Goal: Task Accomplishment & Management: Manage account settings

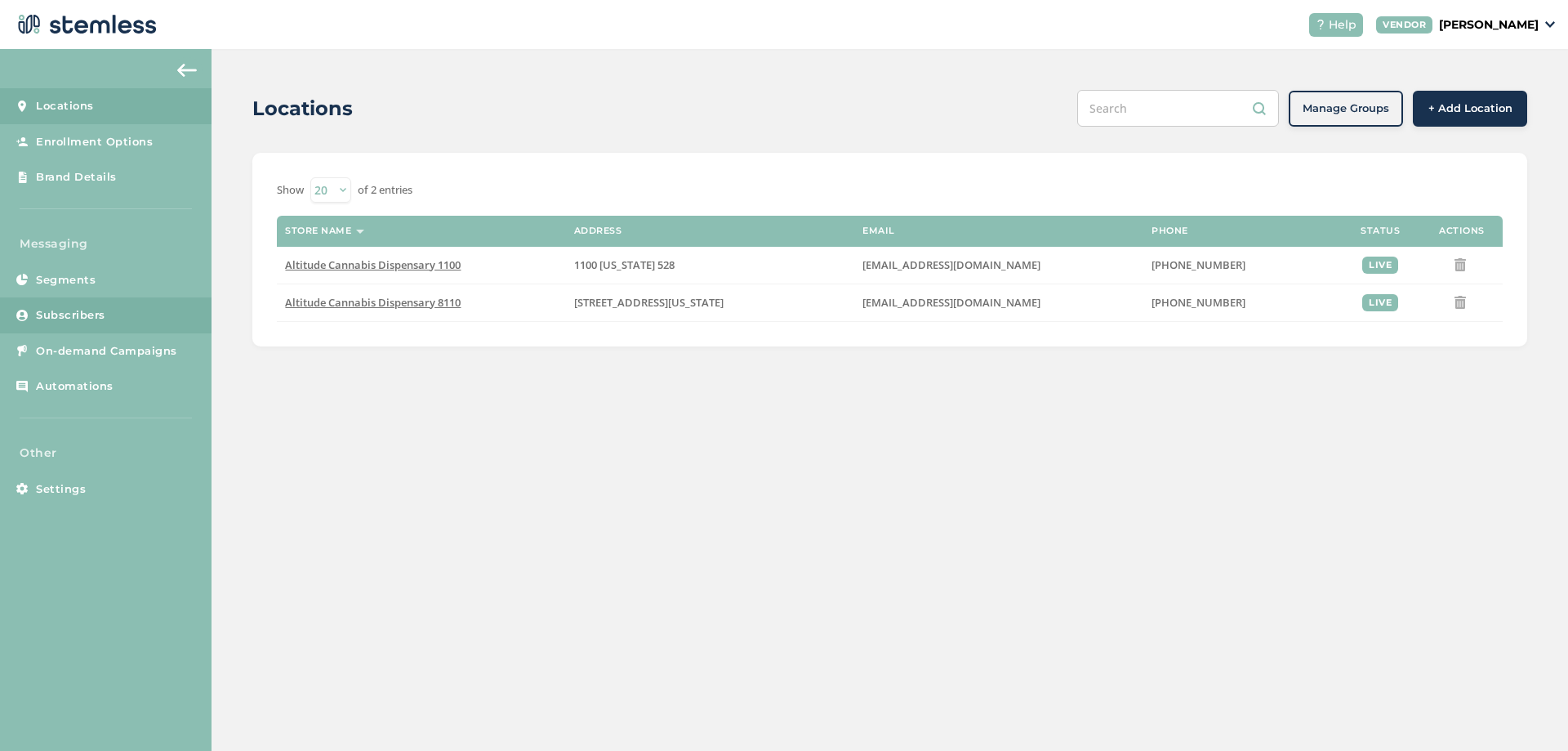
click at [141, 311] on link "Subscribers" at bounding box center [106, 315] width 212 height 36
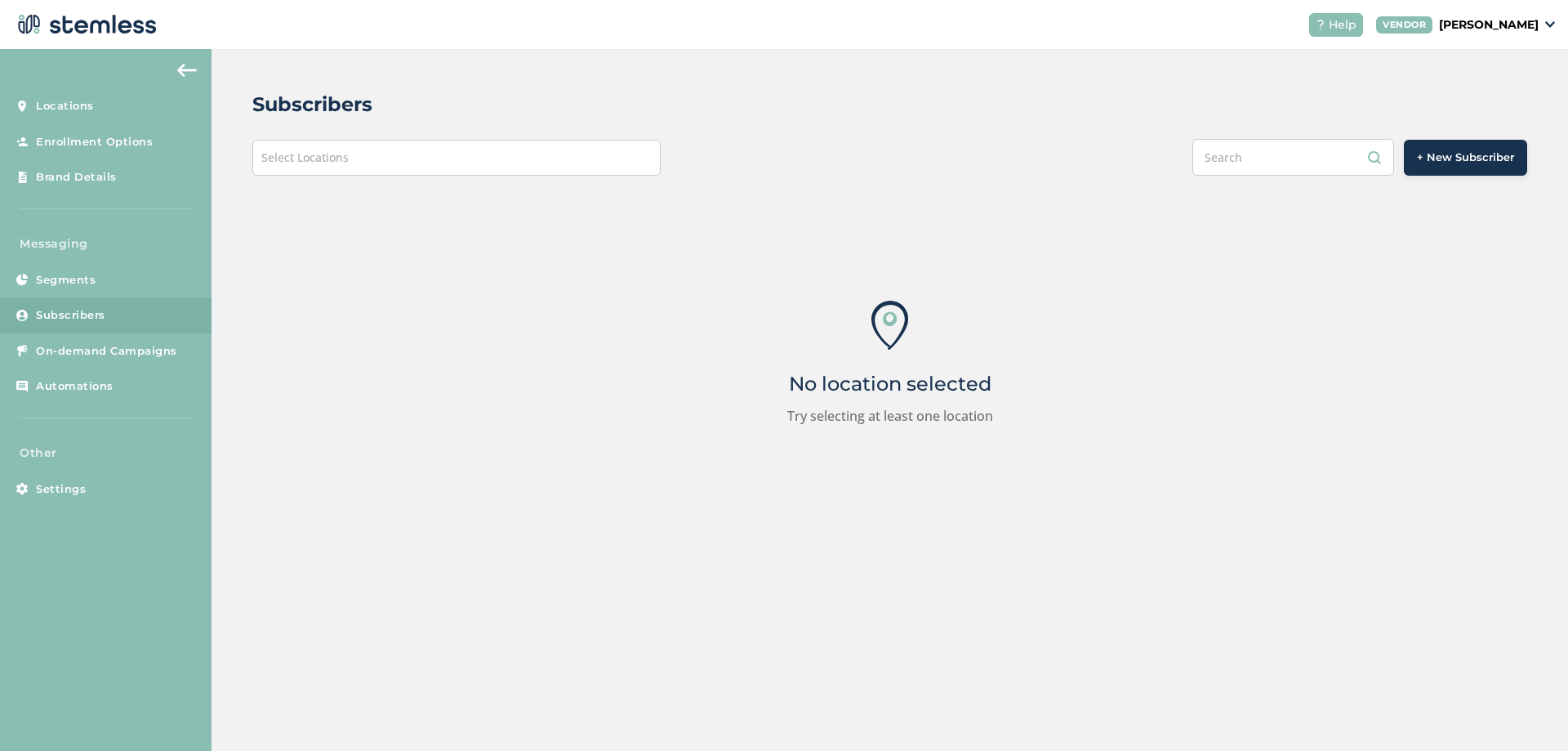
click at [421, 152] on div "Select Locations" at bounding box center [456, 157] width 409 height 36
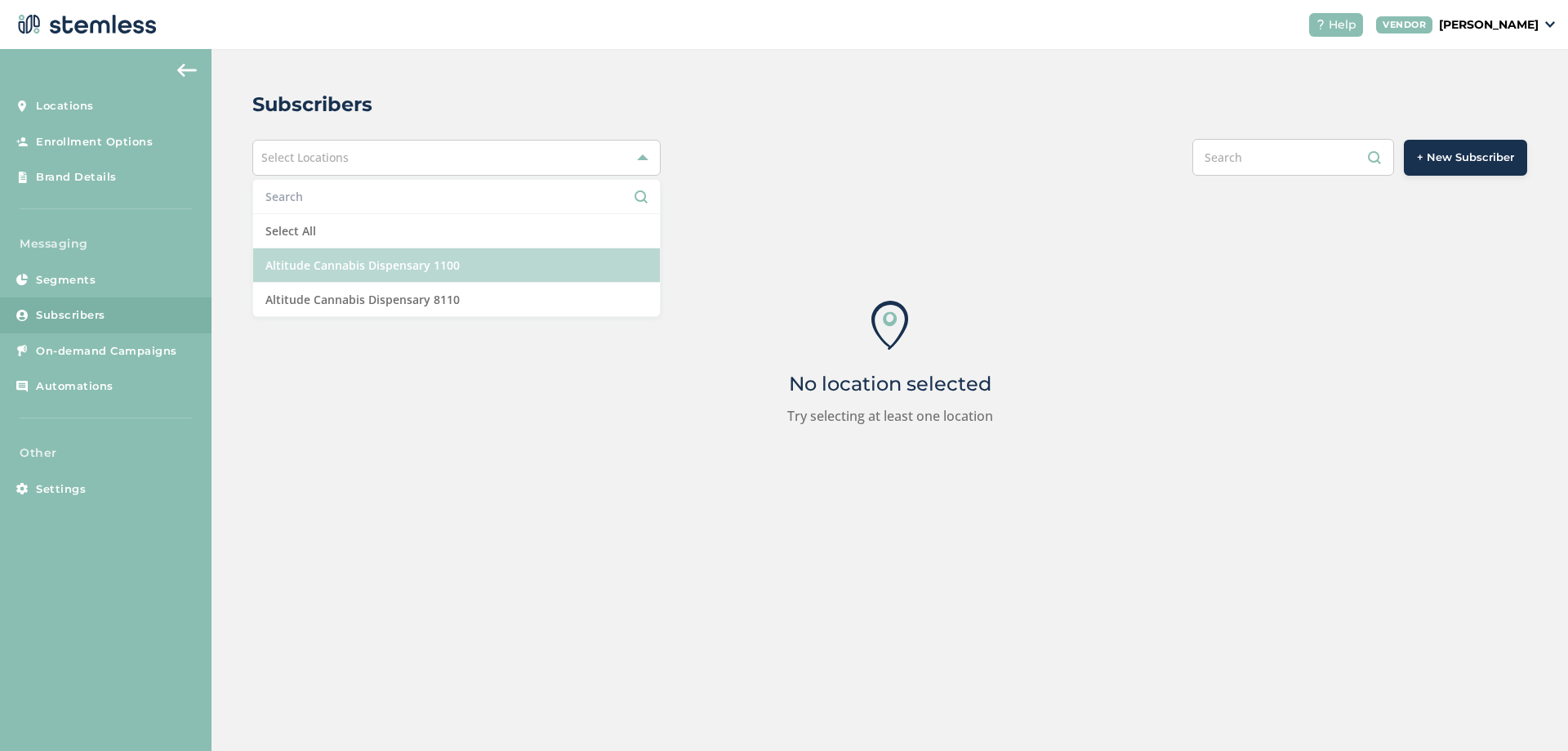
click at [351, 257] on li "Altitude Cannabis Dispensary 1100" at bounding box center [456, 265] width 407 height 34
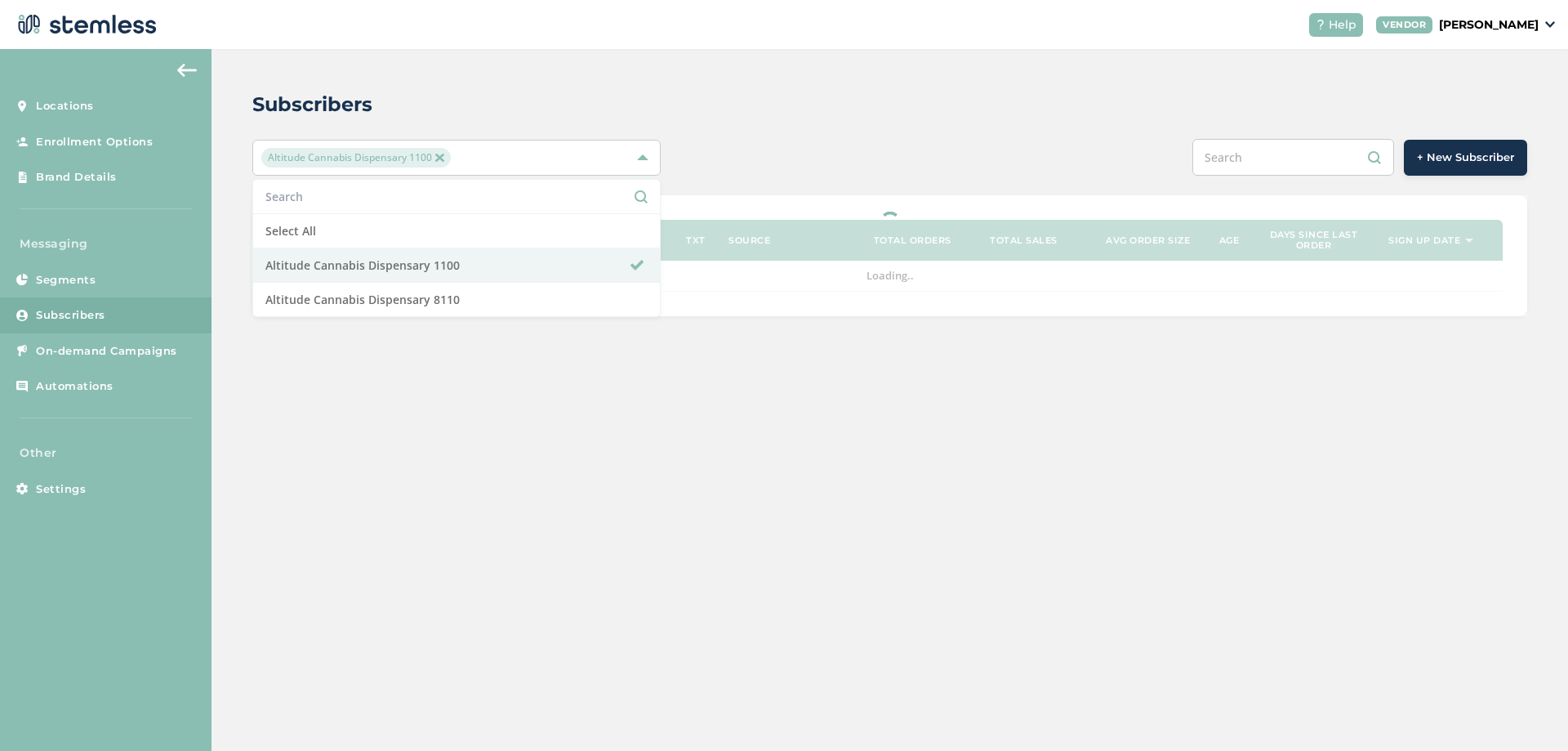
click at [845, 142] on div "+ New Subscriber" at bounding box center [1154, 157] width 743 height 37
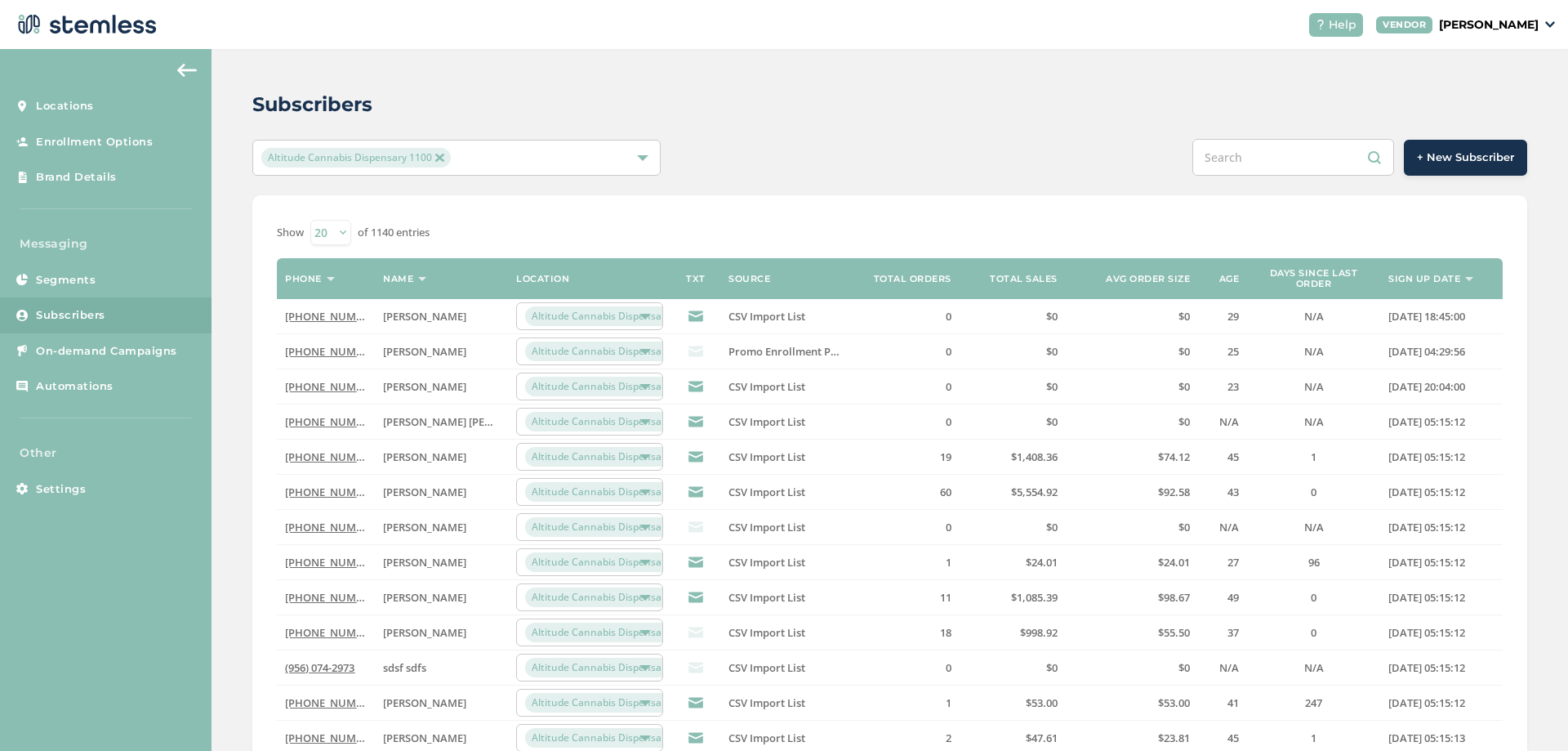
click at [331, 316] on link "[PHONE_NUMBER]" at bounding box center [332, 316] width 94 height 15
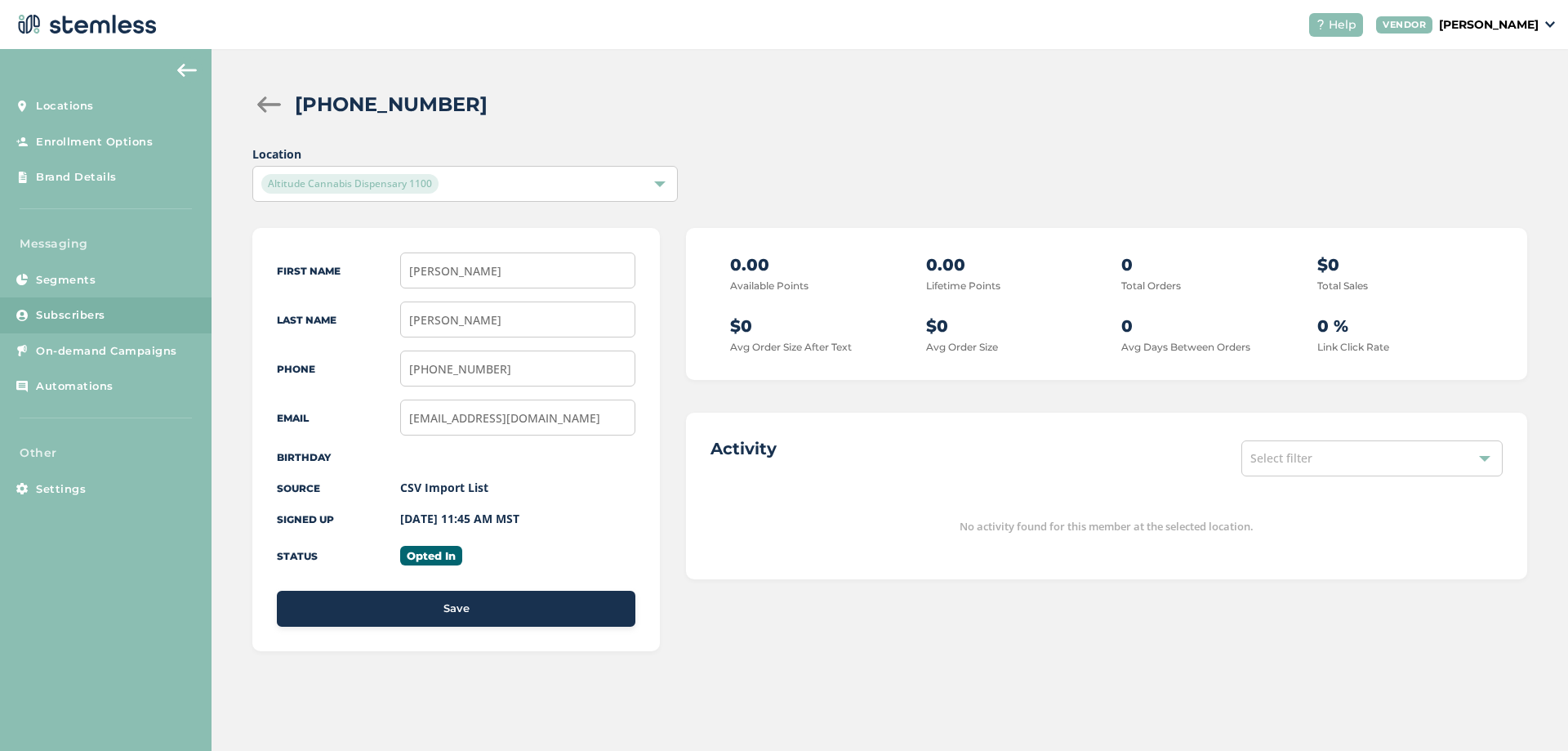
click at [609, 196] on div "Altitude Cannabis Dispensary 1100" at bounding box center [464, 184] width 424 height 36
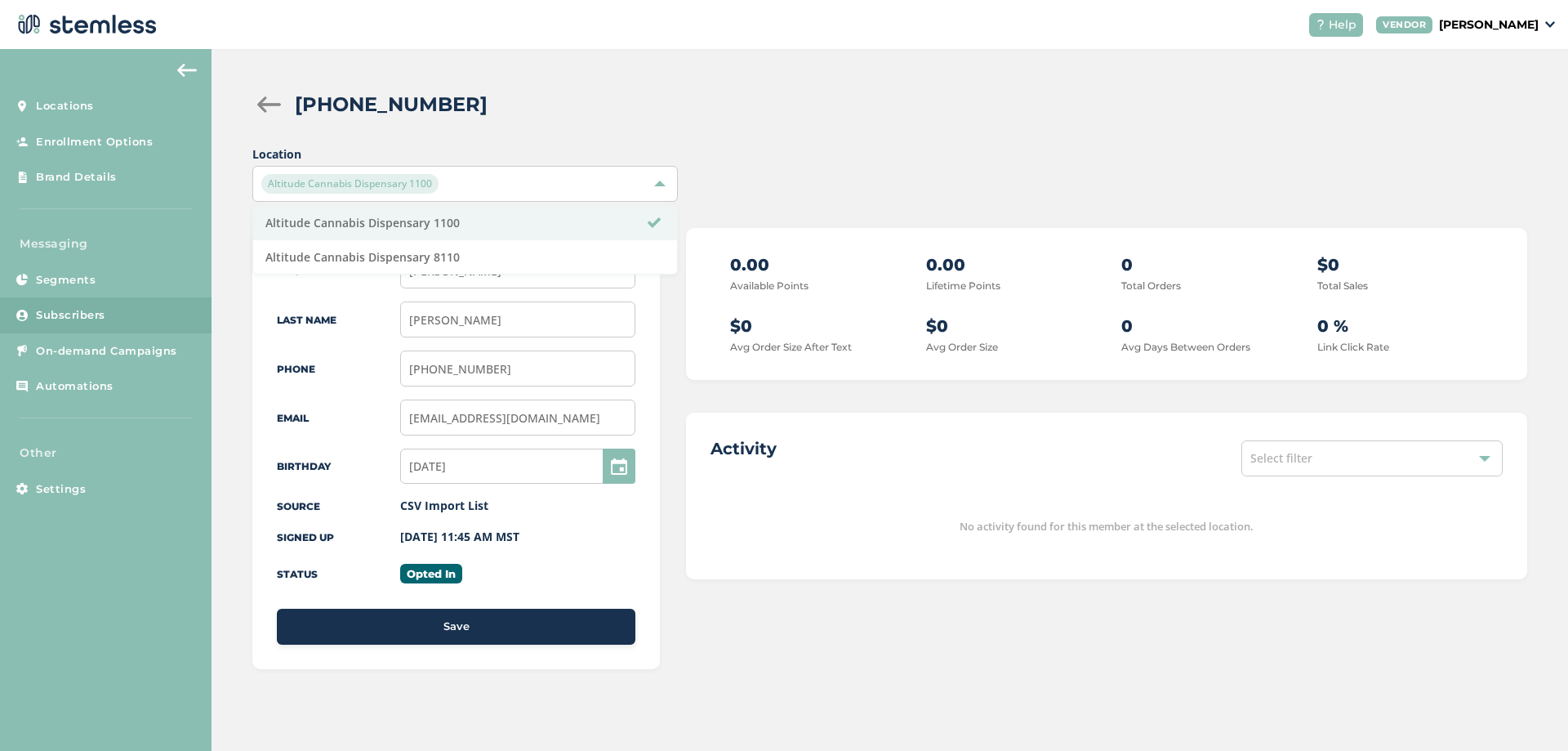
click at [609, 193] on div "Altitude Cannabis Dispensary 1100" at bounding box center [464, 184] width 424 height 36
